Goal: Task Accomplishment & Management: Use online tool/utility

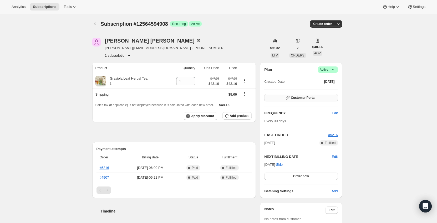
click at [305, 98] on span "Customer Portal" at bounding box center [303, 98] width 24 height 4
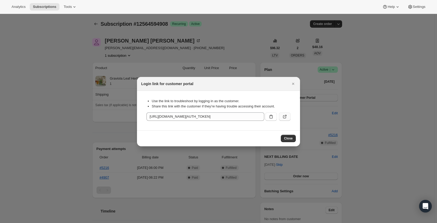
click at [286, 117] on icon ":rc0:" at bounding box center [284, 116] width 3 height 3
click at [290, 137] on span "Close" at bounding box center [288, 139] width 9 height 4
